Goal: Transaction & Acquisition: Purchase product/service

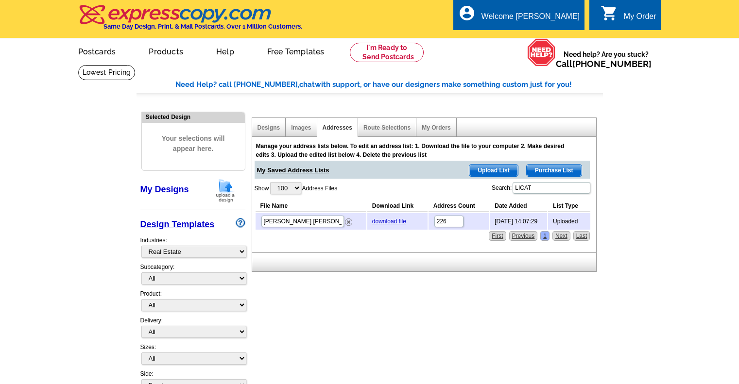
select select "785"
select select "100"
click at [380, 49] on link at bounding box center [387, 52] width 74 height 19
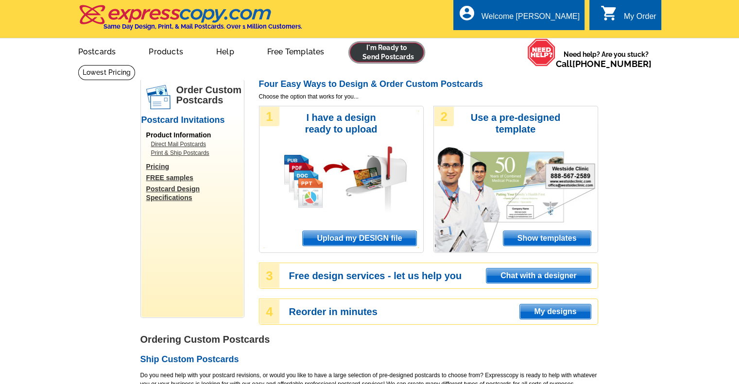
click at [389, 54] on link at bounding box center [387, 52] width 74 height 19
click at [386, 48] on link at bounding box center [387, 52] width 74 height 19
click at [340, 241] on span "Upload my DESIGN file" at bounding box center [359, 238] width 113 height 15
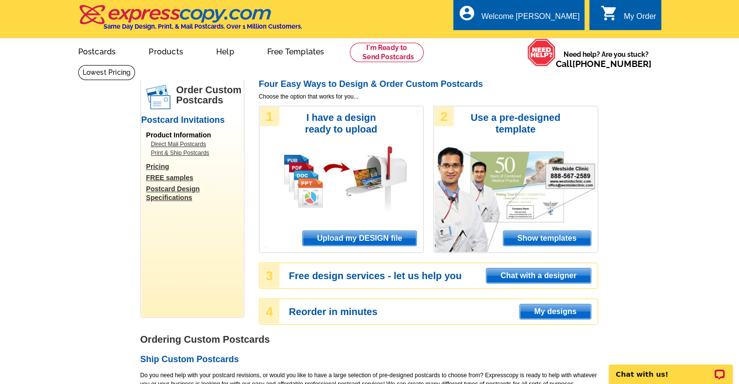
click at [379, 242] on span "Upload my DESIGN file" at bounding box center [359, 238] width 113 height 15
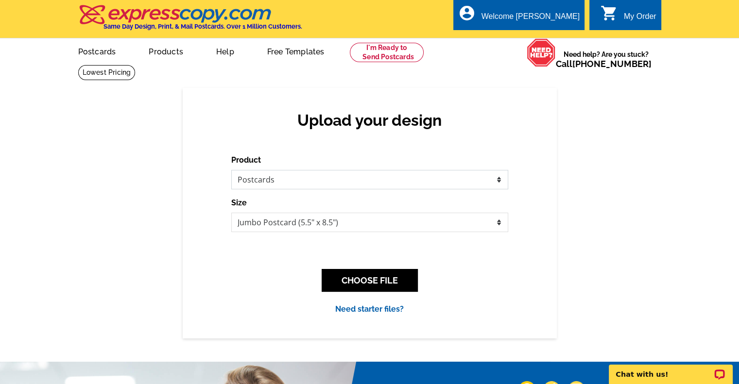
click at [317, 182] on select "Please select the type of file... Postcards Business Cards Letters and flyers G…" at bounding box center [369, 179] width 277 height 19
click at [231, 171] on select "Please select the type of file... Postcards Business Cards Letters and flyers G…" at bounding box center [369, 179] width 277 height 19
click at [356, 282] on button "CHOOSE FILE" at bounding box center [370, 280] width 96 height 23
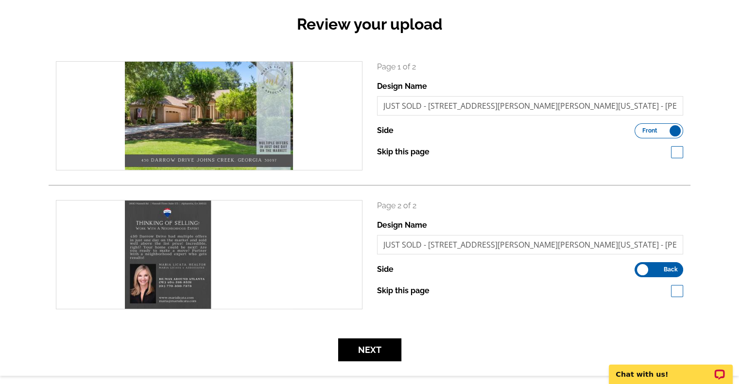
scroll to position [101, 0]
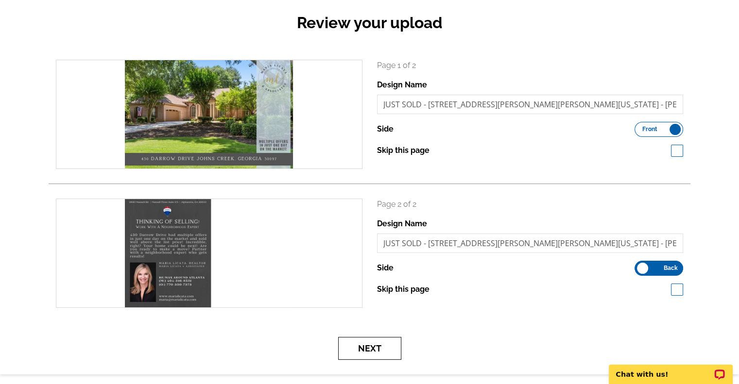
click at [369, 351] on button "Next" at bounding box center [369, 348] width 63 height 23
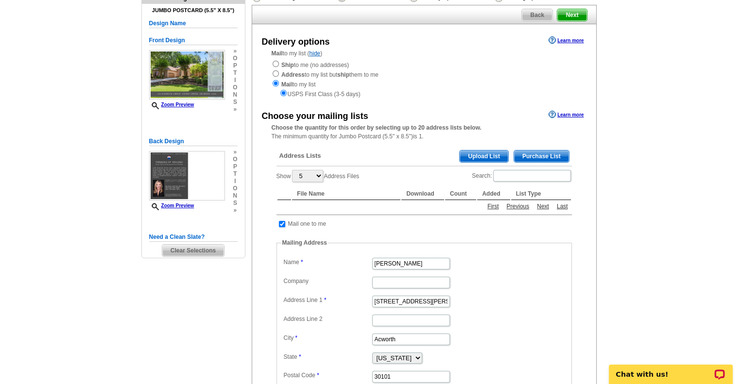
scroll to position [95, 0]
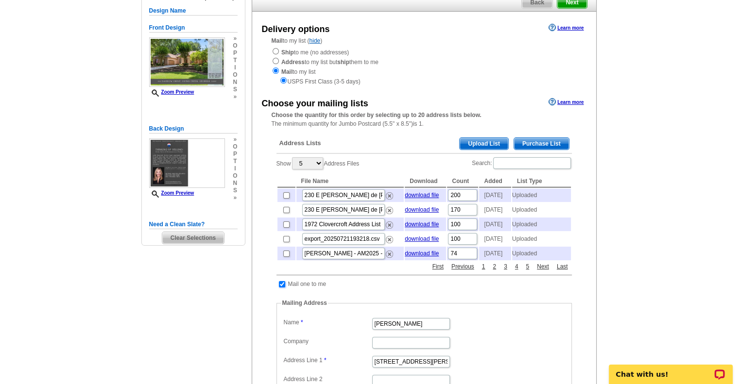
click at [283, 288] on input "checkbox" at bounding box center [282, 284] width 6 height 6
checkbox input "false"
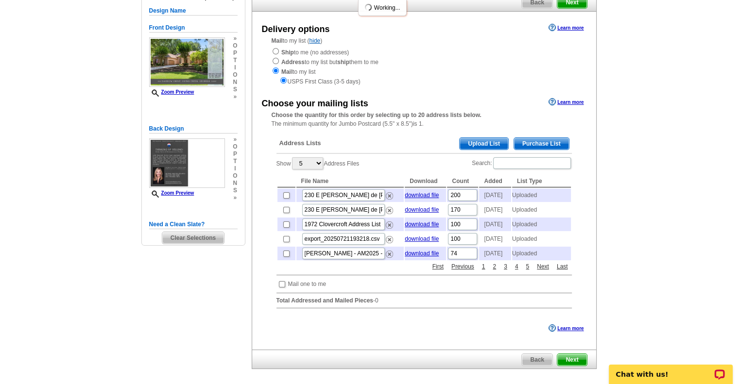
click at [482, 143] on span "Upload List" at bounding box center [484, 144] width 48 height 12
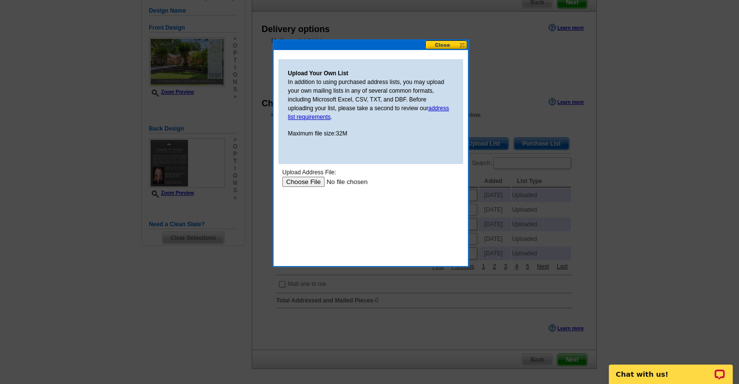
scroll to position [0, 0]
click at [308, 184] on input "file" at bounding box center [343, 181] width 123 height 10
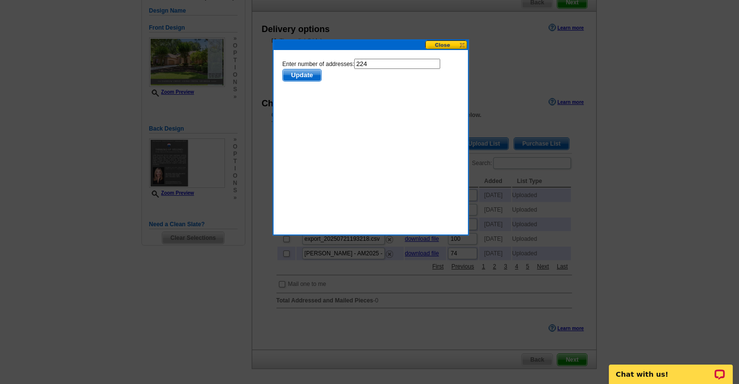
click at [303, 76] on span "Update" at bounding box center [301, 75] width 38 height 12
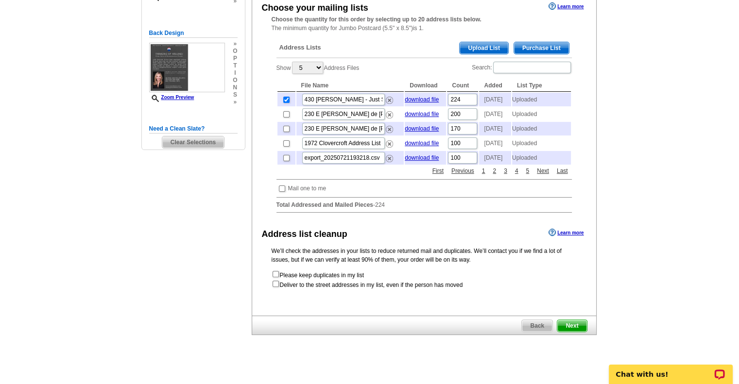
scroll to position [206, 0]
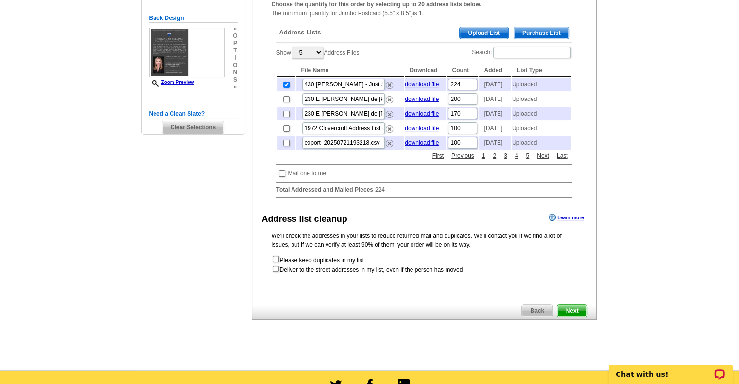
click at [577, 317] on span "Next" at bounding box center [571, 311] width 29 height 12
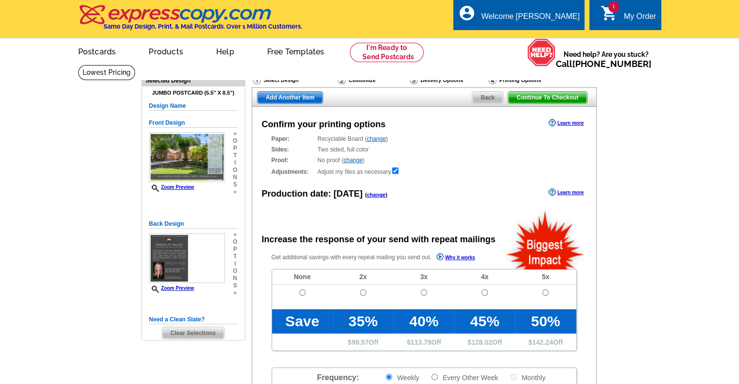
radio input "false"
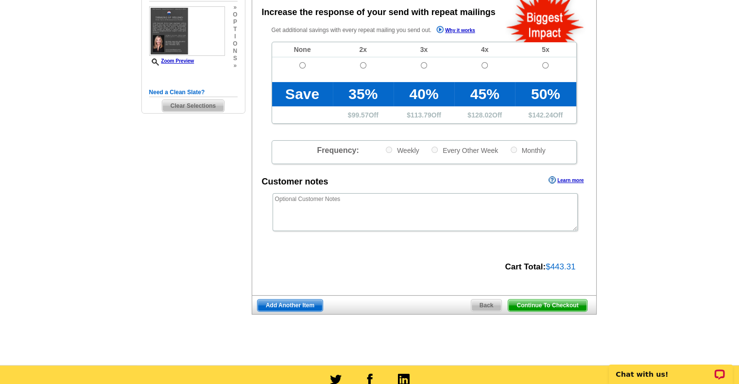
scroll to position [237, 0]
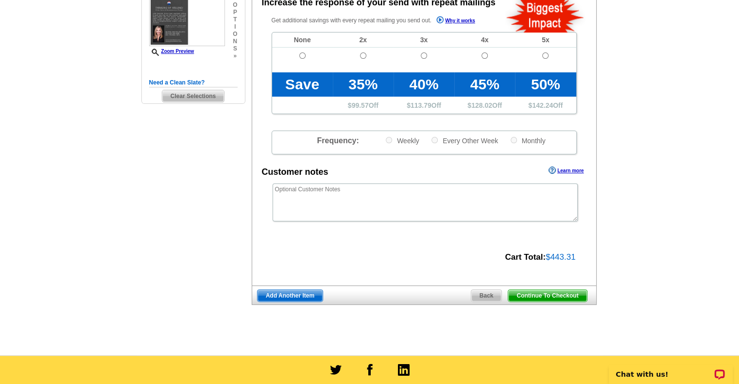
click at [286, 297] on span "Add Another Item" at bounding box center [290, 296] width 65 height 12
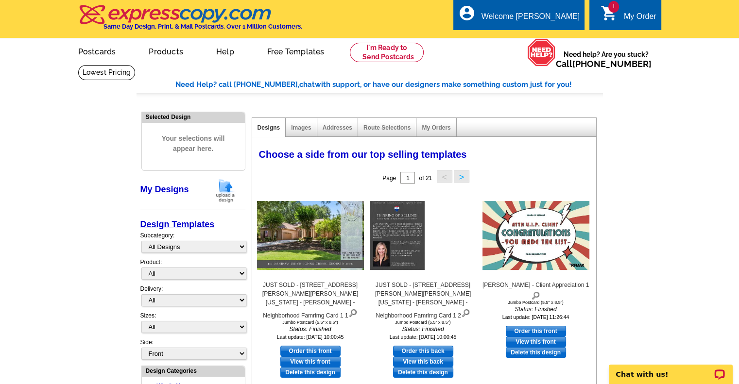
click at [224, 194] on img at bounding box center [225, 190] width 25 height 25
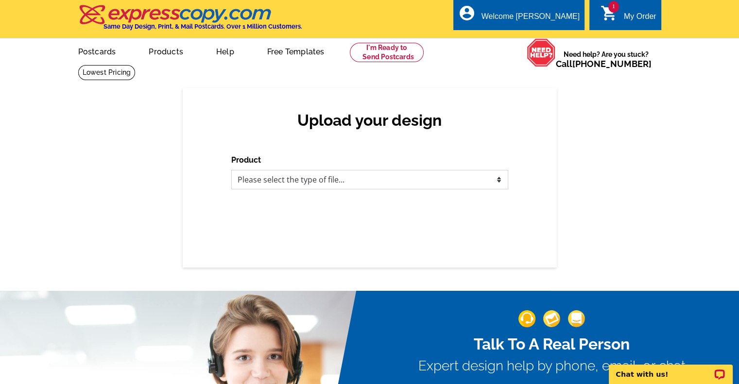
click at [304, 177] on select "Please select the type of file... Postcards Business Cards Letters and flyers G…" at bounding box center [369, 179] width 277 height 19
select select "1"
click at [231, 171] on select "Please select the type of file... Postcards Business Cards Letters and flyers G…" at bounding box center [369, 179] width 277 height 19
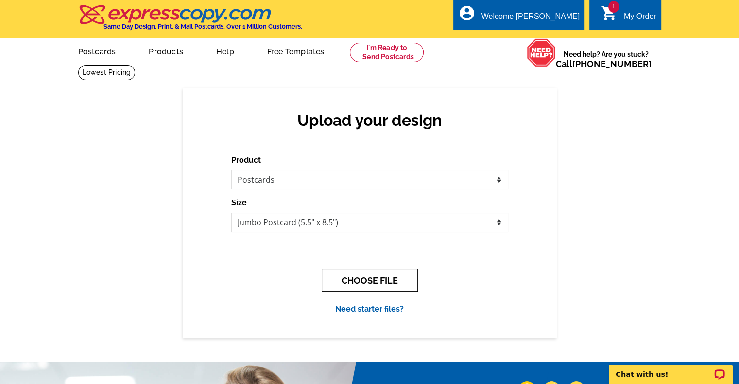
click at [354, 278] on button "CHOOSE FILE" at bounding box center [370, 280] width 96 height 23
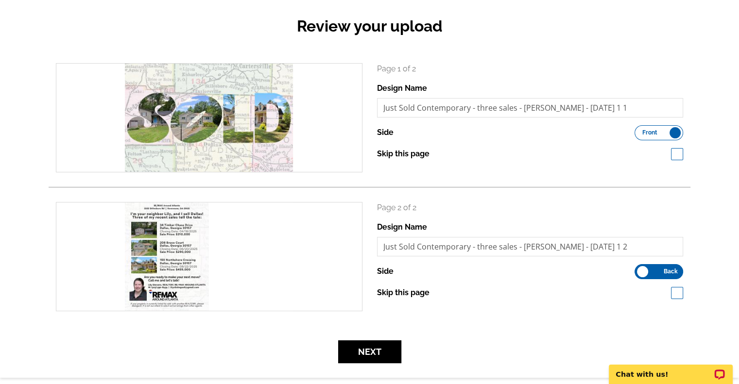
scroll to position [99, 0]
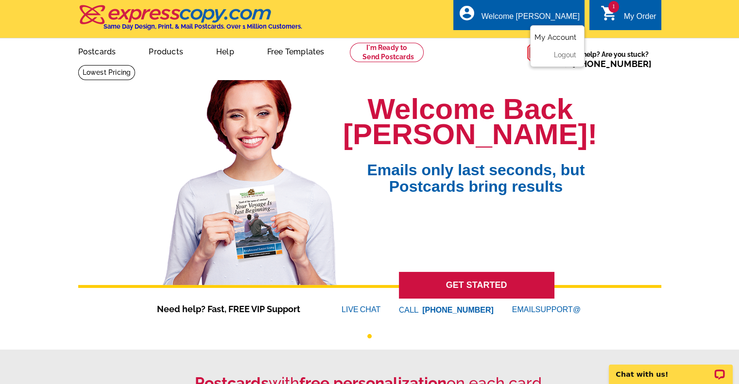
click at [557, 37] on link "My Account" at bounding box center [556, 37] width 42 height 9
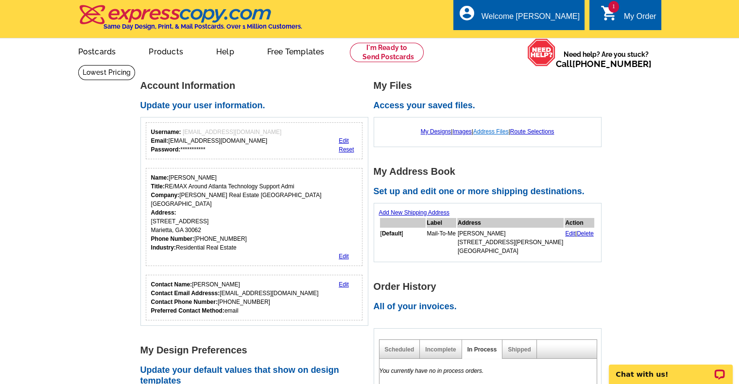
click at [489, 134] on link "Address Files" at bounding box center [490, 131] width 35 height 7
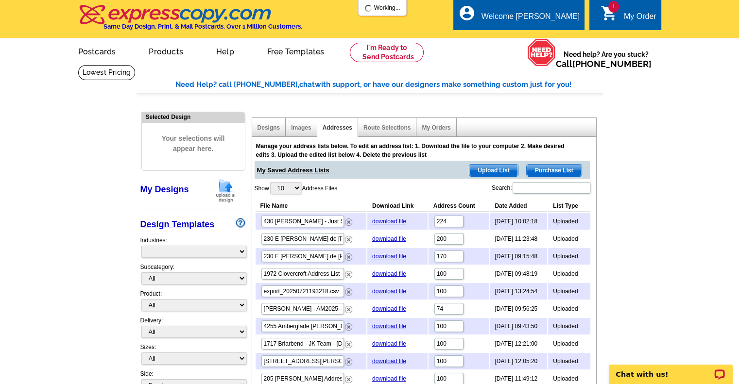
select select "785"
click at [227, 193] on img at bounding box center [225, 190] width 25 height 25
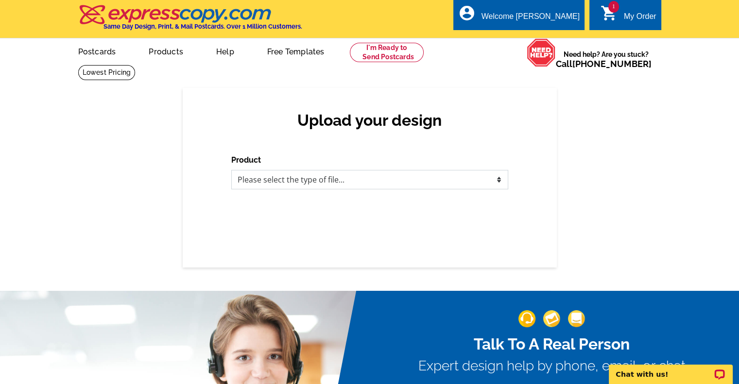
click at [338, 182] on select "Please select the type of file... Postcards Business Cards Letters and flyers G…" at bounding box center [369, 179] width 277 height 19
select select "1"
click at [231, 171] on select "Please select the type of file... Postcards Business Cards Letters and flyers G…" at bounding box center [369, 179] width 277 height 19
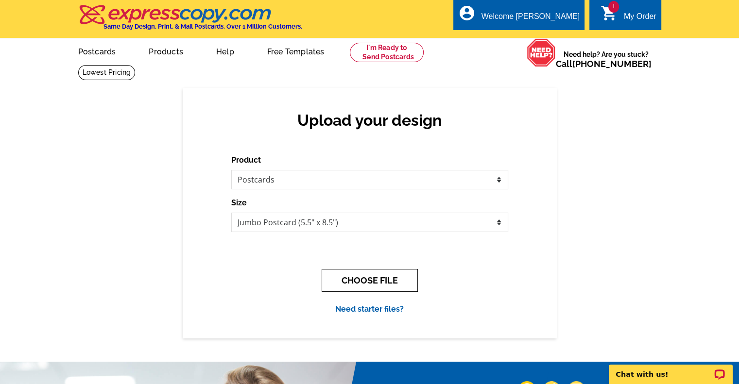
click at [368, 281] on button "CHOOSE FILE" at bounding box center [370, 280] width 96 height 23
